Goal: Find specific page/section: Find specific page/section

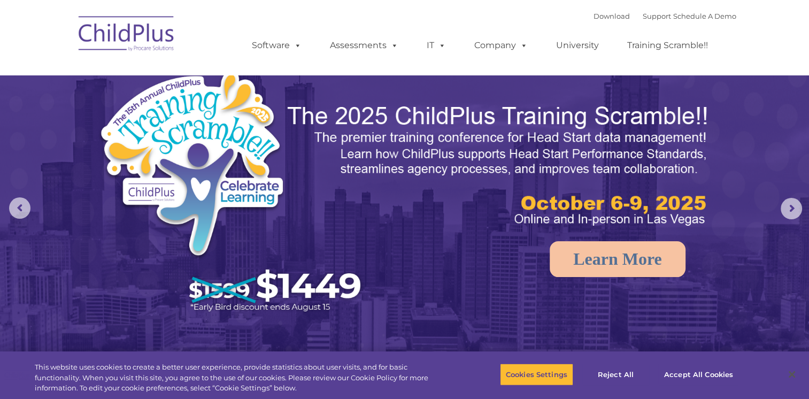
select select "MEDIUM"
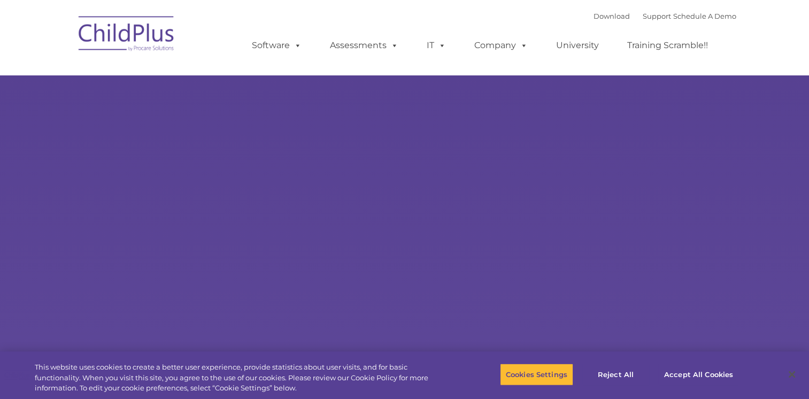
type input ""
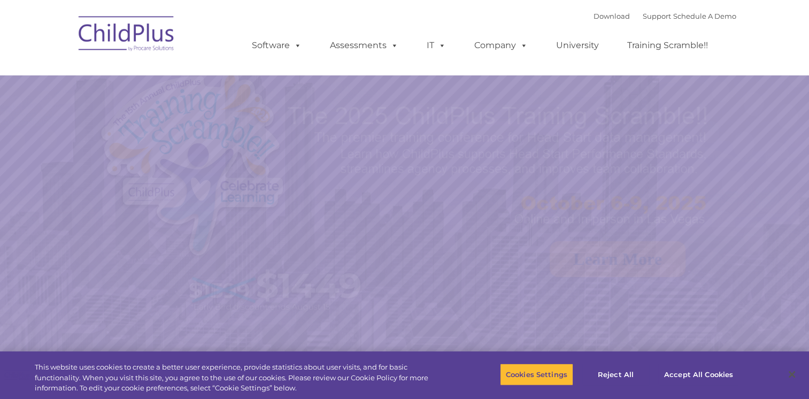
select select "MEDIUM"
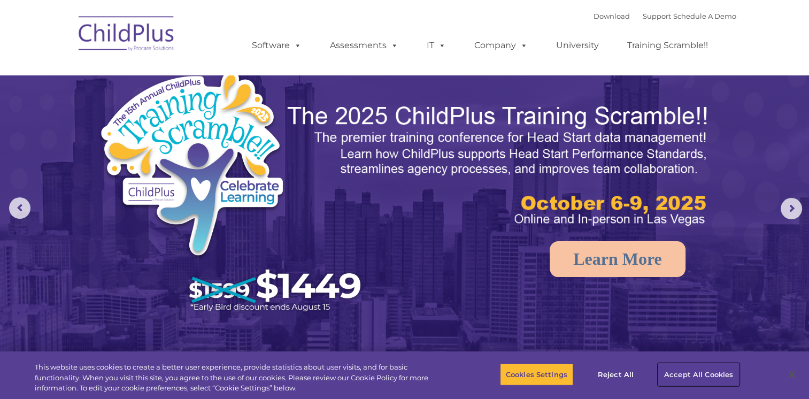
click at [681, 372] on button "Accept All Cookies" at bounding box center [698, 374] width 81 height 22
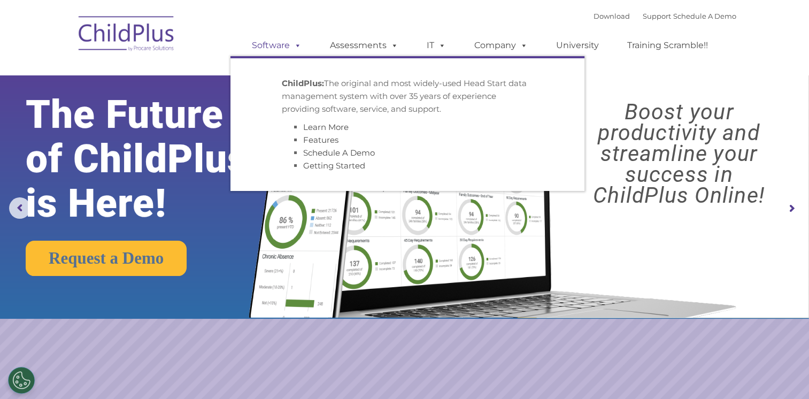
click at [291, 48] on span at bounding box center [296, 45] width 12 height 10
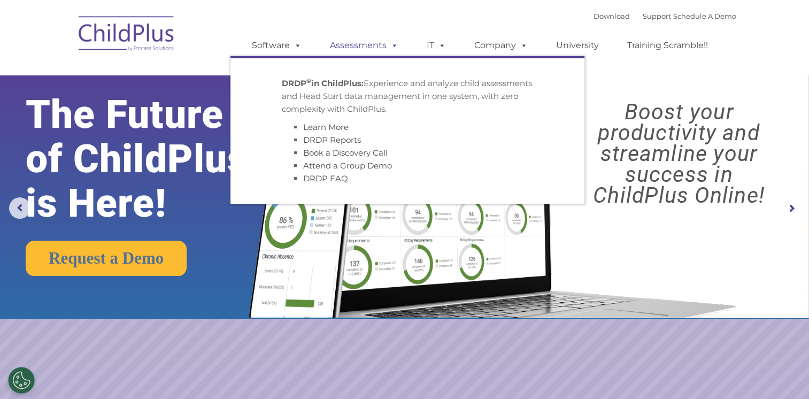
click at [332, 48] on link "Assessments" at bounding box center [364, 45] width 90 height 21
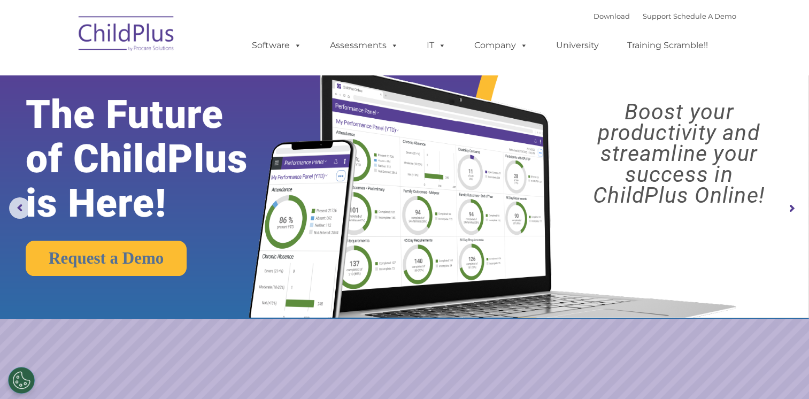
click at [125, 44] on img at bounding box center [126, 35] width 107 height 53
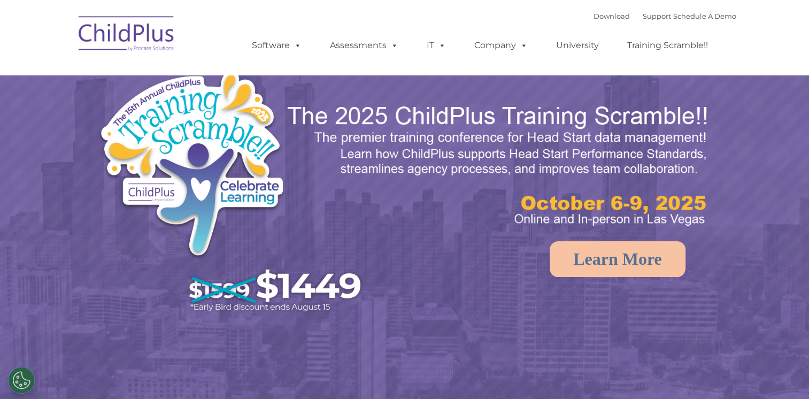
select select "MEDIUM"
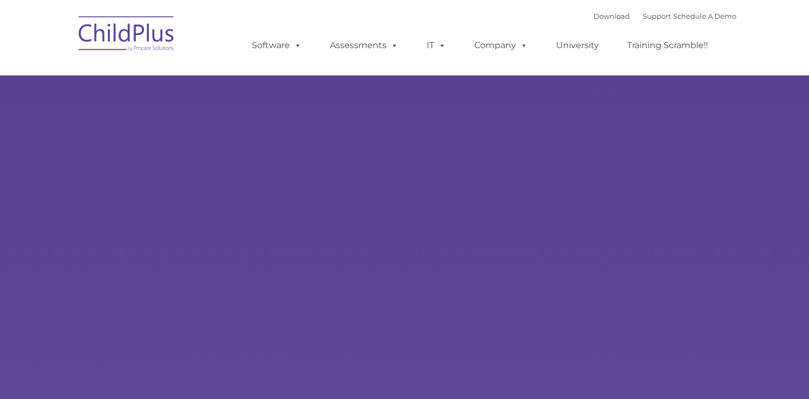
type input ""
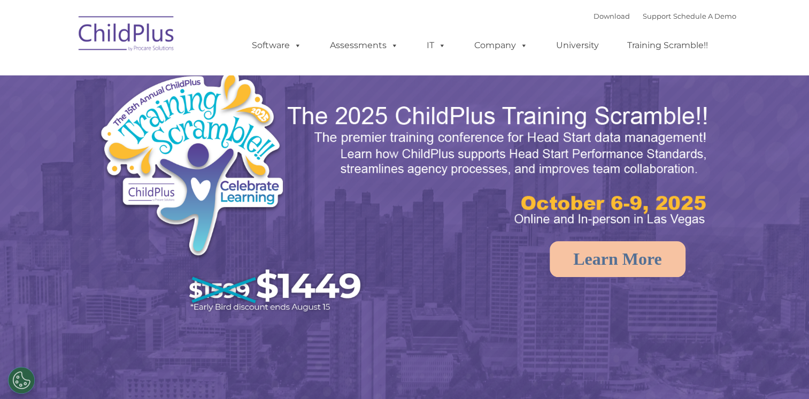
select select "MEDIUM"
